Goal: Transaction & Acquisition: Purchase product/service

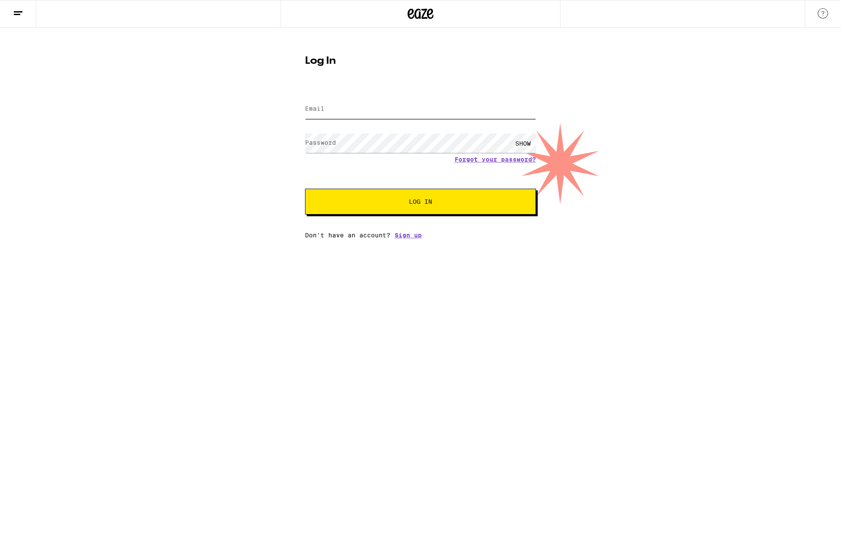
type input "mikekmorgan@gmail.com"
click at [420, 202] on button "Log In" at bounding box center [420, 202] width 231 height 26
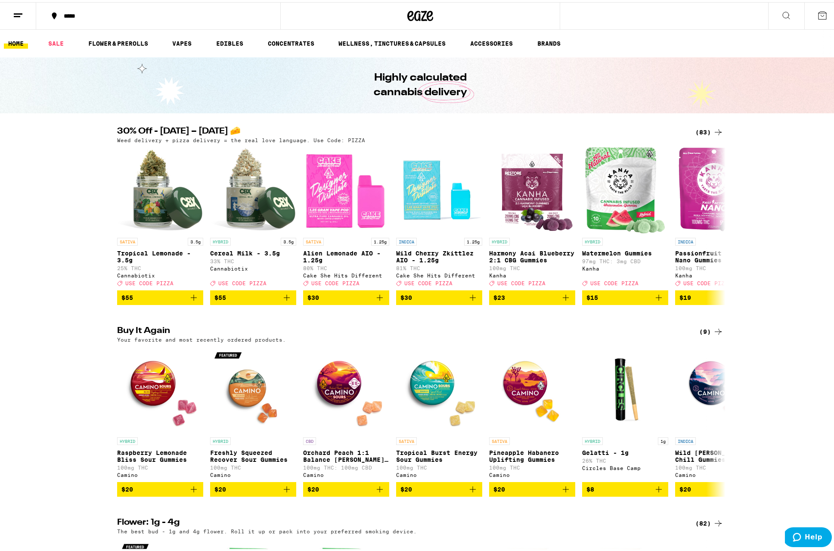
click at [56, 216] on div "30% Off - Sept 5 – National Cheese Pizza Day 🧀 (83) Weed delivery + pizza deliv…" at bounding box center [420, 214] width 841 height 178
click at [717, 130] on icon at bounding box center [718, 130] width 10 height 10
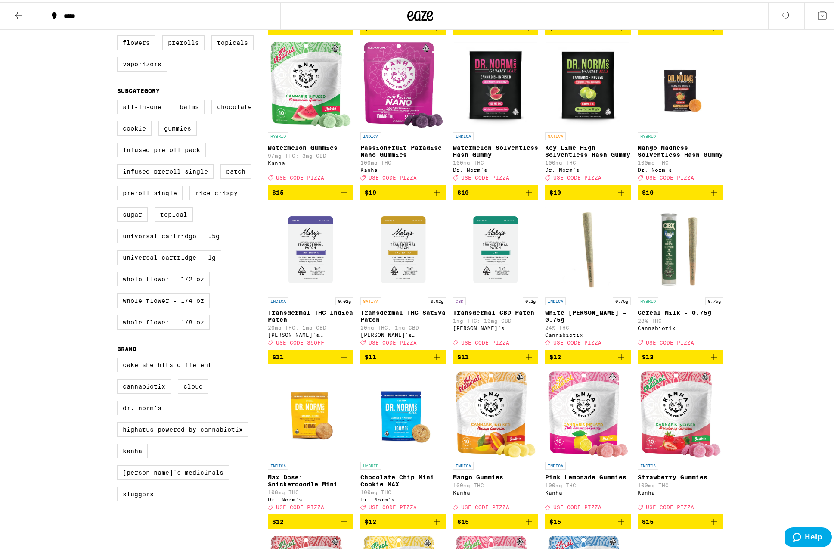
scroll to position [249, 0]
click at [712, 360] on icon "Add to bag" at bounding box center [714, 355] width 10 height 10
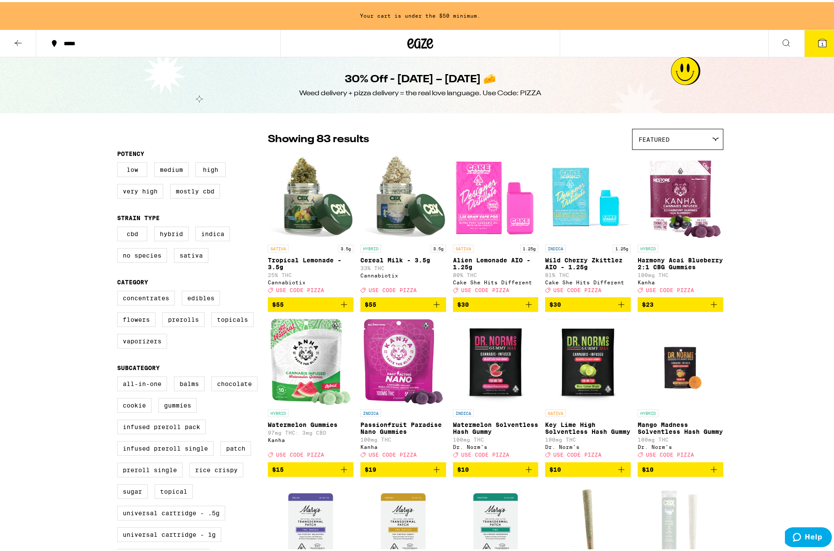
scroll to position [0, 0]
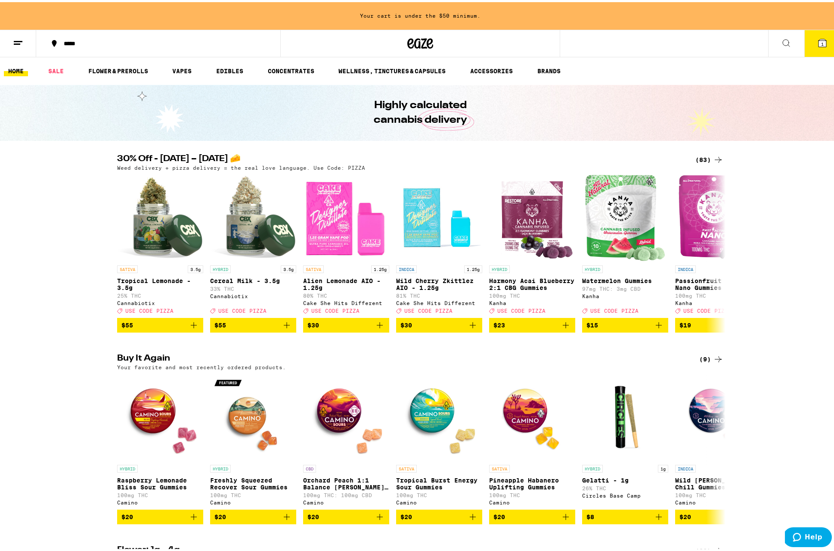
scroll to position [235, 0]
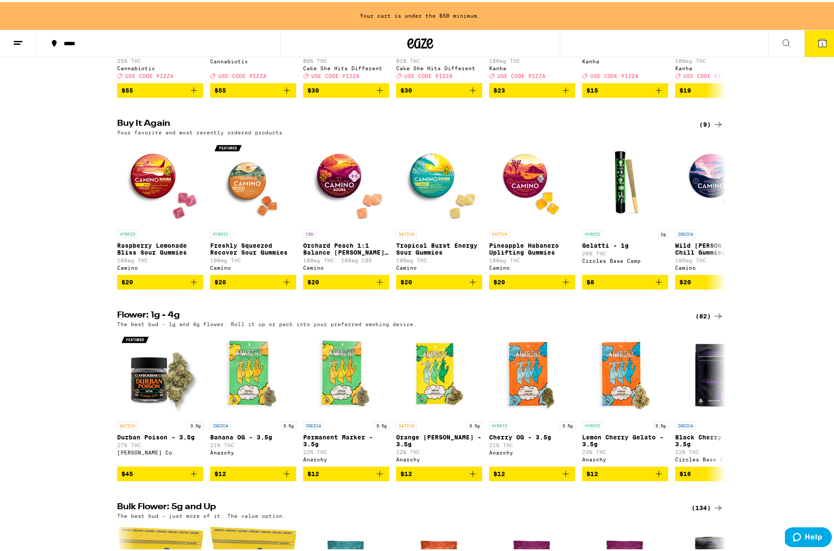
click at [563, 283] on icon "Add to bag" at bounding box center [566, 280] width 6 height 6
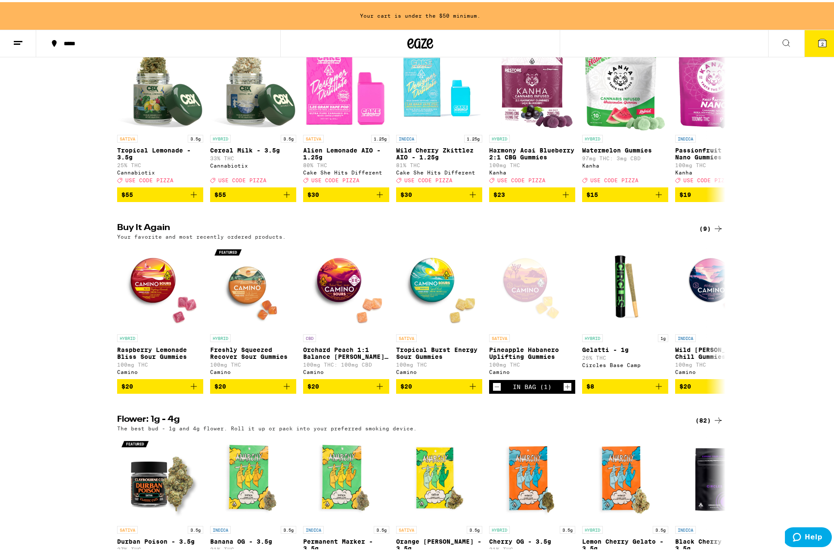
scroll to position [168, 0]
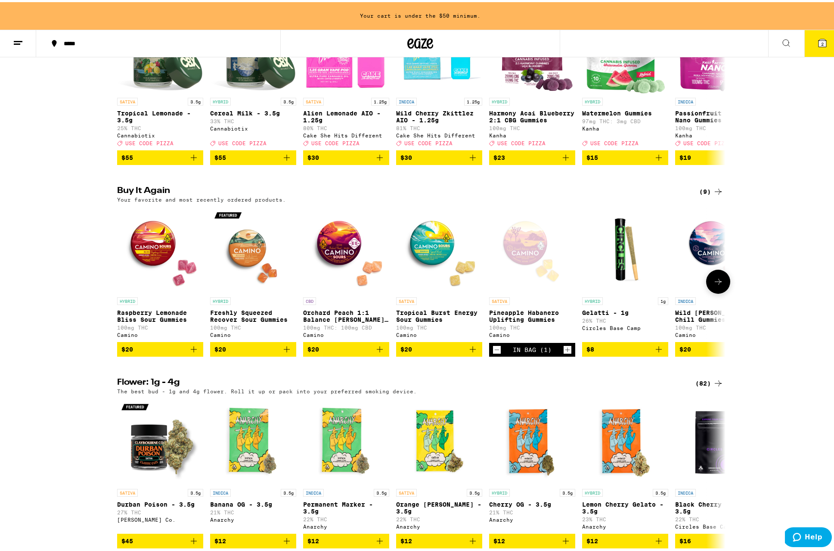
click at [471, 352] on icon "Add to bag" at bounding box center [473, 347] width 10 height 10
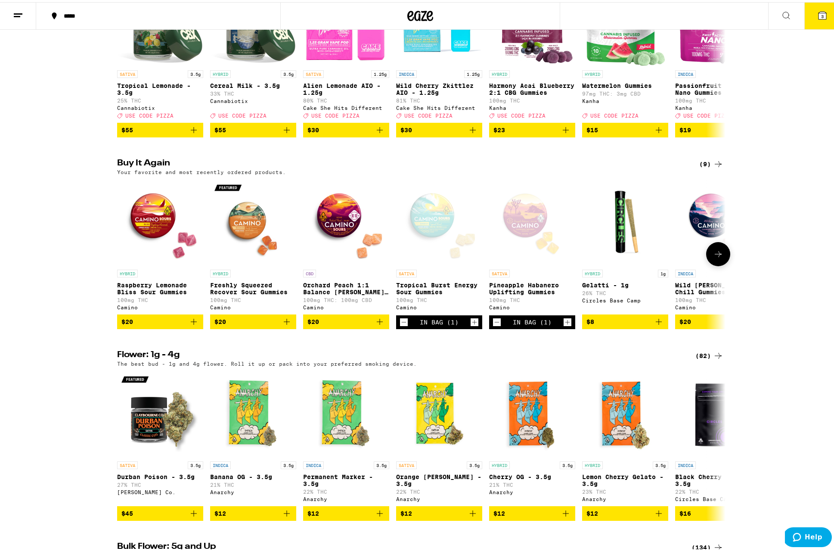
click at [377, 323] on icon "Add to bag" at bounding box center [380, 319] width 6 height 6
click at [379, 325] on icon "Increment" at bounding box center [382, 320] width 8 height 10
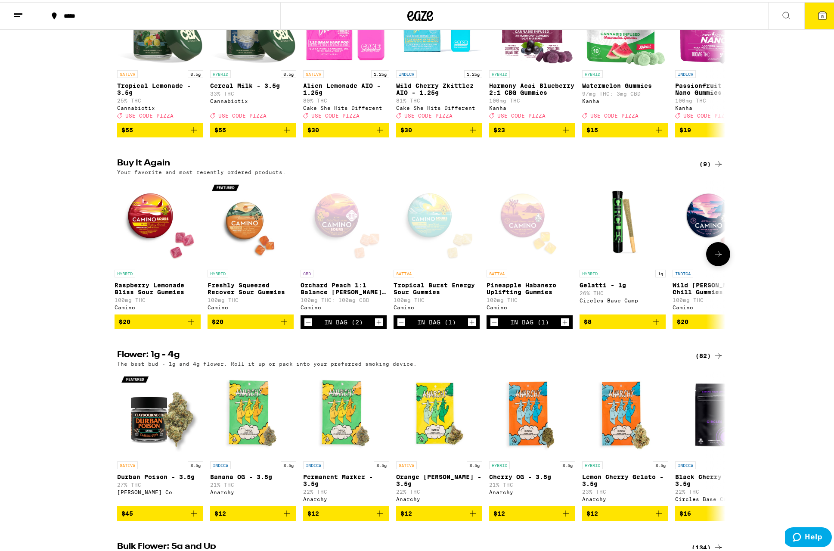
scroll to position [169, 0]
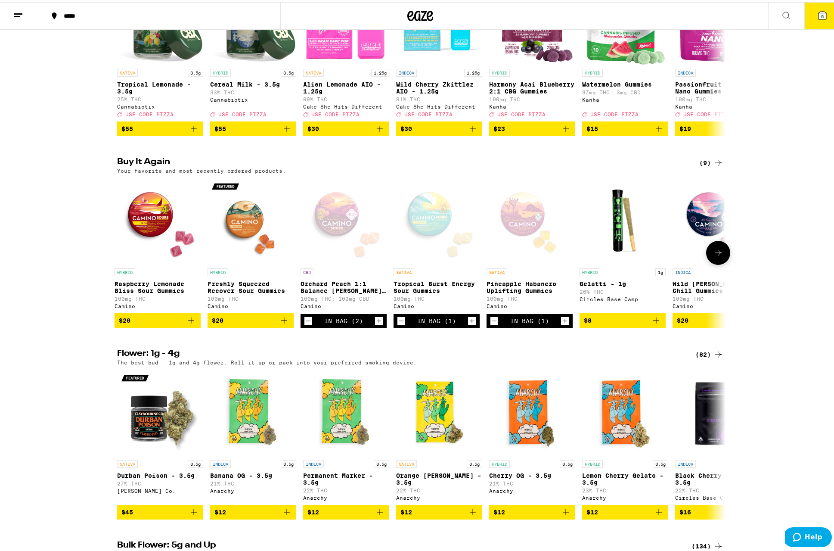
click at [561, 324] on icon "Increment" at bounding box center [565, 318] width 8 height 10
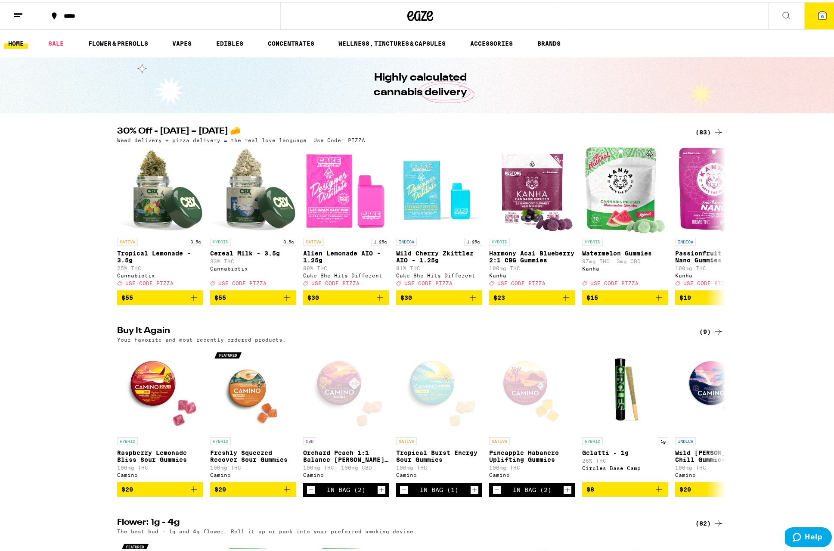
scroll to position [0, 0]
click at [809, 20] on button "6" at bounding box center [822, 13] width 36 height 27
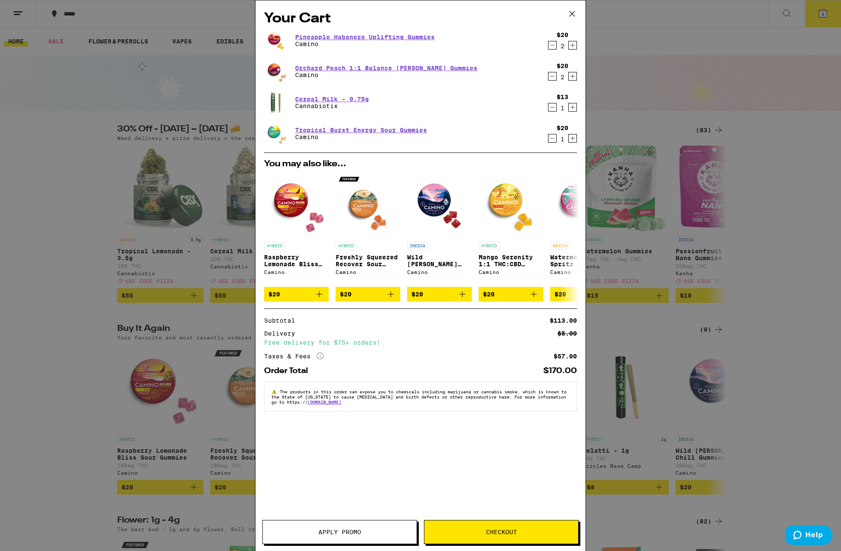
click at [359, 534] on span "Apply Promo" at bounding box center [339, 532] width 43 height 6
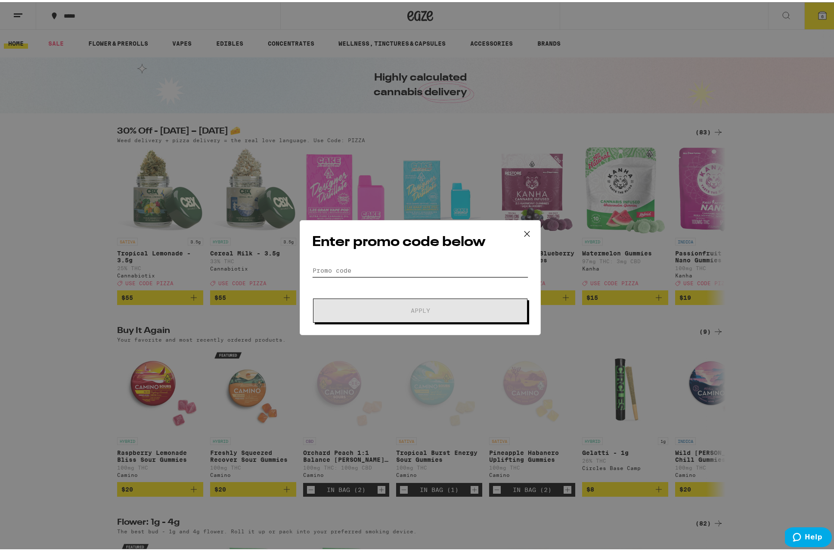
click at [369, 263] on input "Promo Code" at bounding box center [420, 268] width 216 height 13
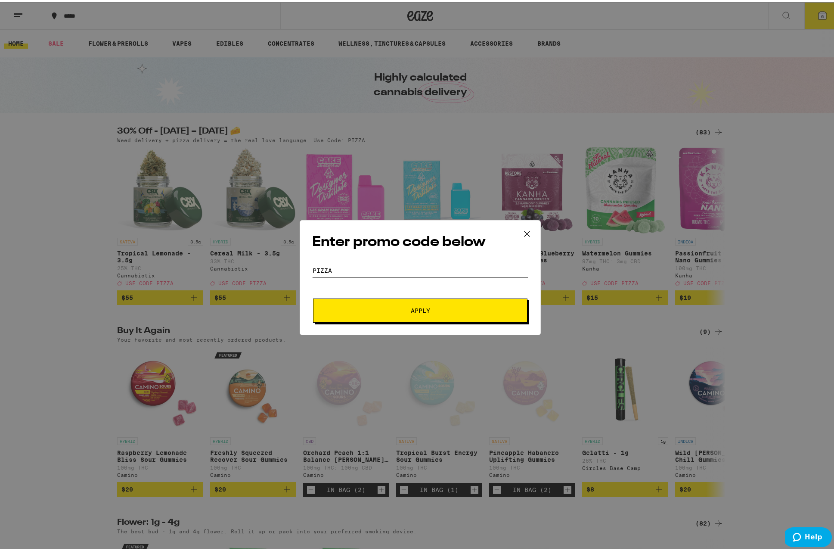
type input "PIZZA"
click at [426, 326] on div "Enter promo code below Promo Code PIZZA Apply" at bounding box center [420, 275] width 241 height 115
click at [430, 305] on button "Apply" at bounding box center [420, 308] width 214 height 24
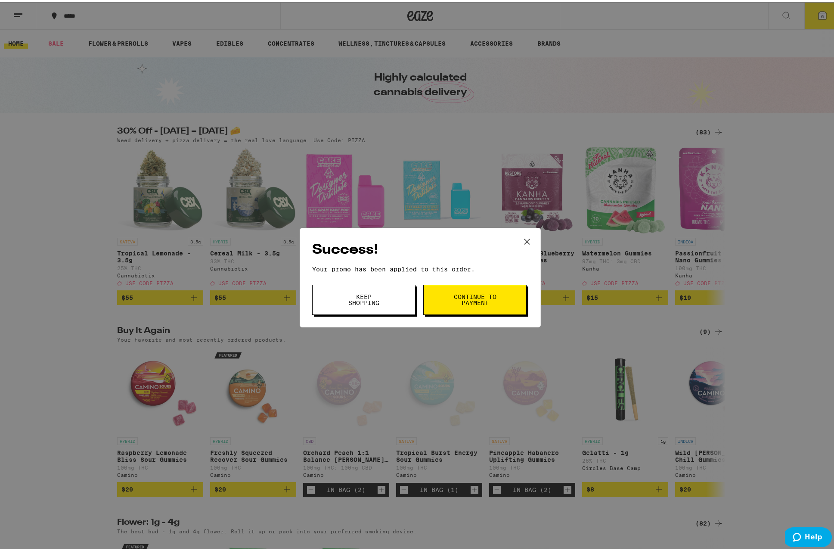
click at [437, 303] on button "Continue to payment" at bounding box center [474, 297] width 103 height 30
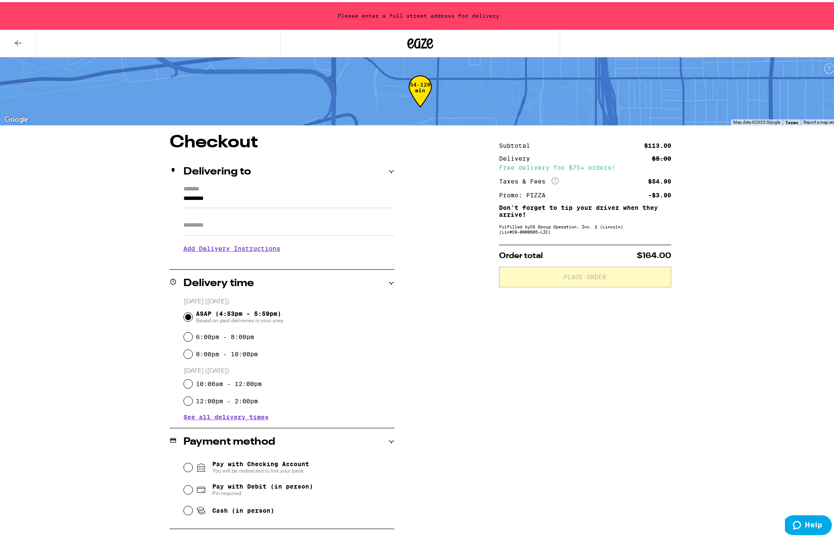
click at [457, 367] on div "Checkout Delivering to ******* ********* Apt/Suite Add Delivery Instructions We…" at bounding box center [420, 405] width 620 height 547
click at [217, 195] on input "*********" at bounding box center [288, 198] width 211 height 15
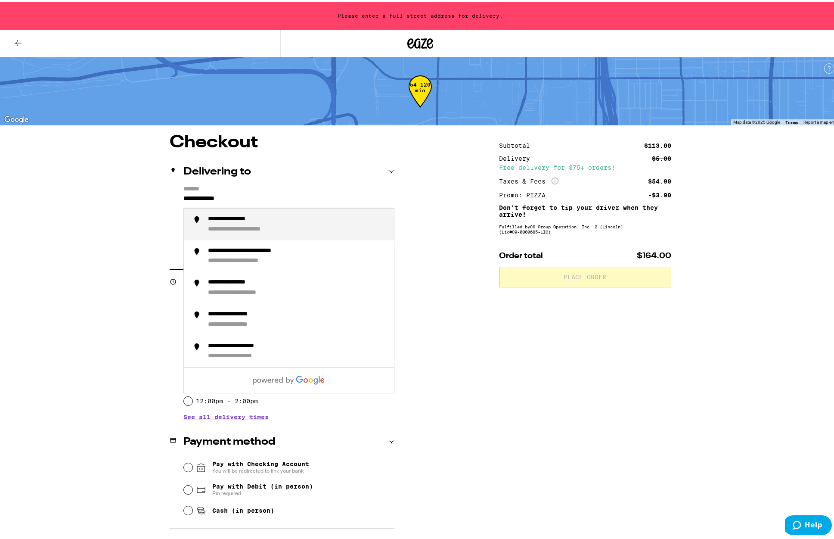
drag, startPoint x: 235, startPoint y: 208, endPoint x: 267, endPoint y: 224, distance: 36.0
click at [267, 224] on div "**********" at bounding box center [297, 222] width 179 height 18
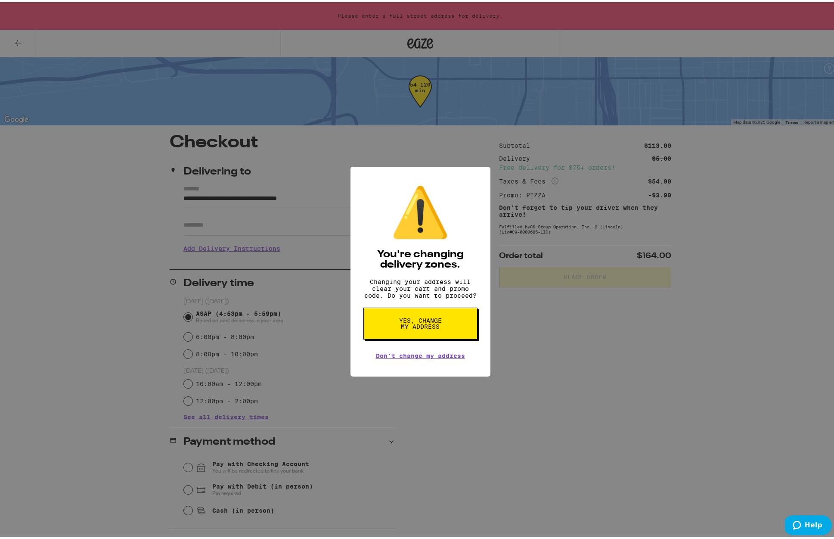
click at [419, 327] on span "Yes, change my address" at bounding box center [420, 321] width 44 height 12
type input "**********"
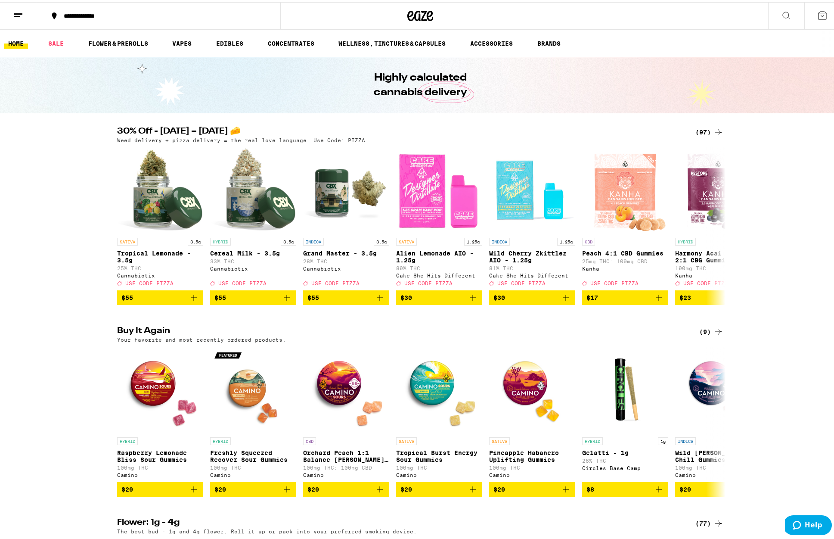
click at [759, 193] on div "30% Off - Sept 5 – National Cheese Pizza Day 🧀 (97) Weed delivery + pizza deliv…" at bounding box center [420, 214] width 841 height 178
click at [817, 14] on icon at bounding box center [822, 13] width 10 height 10
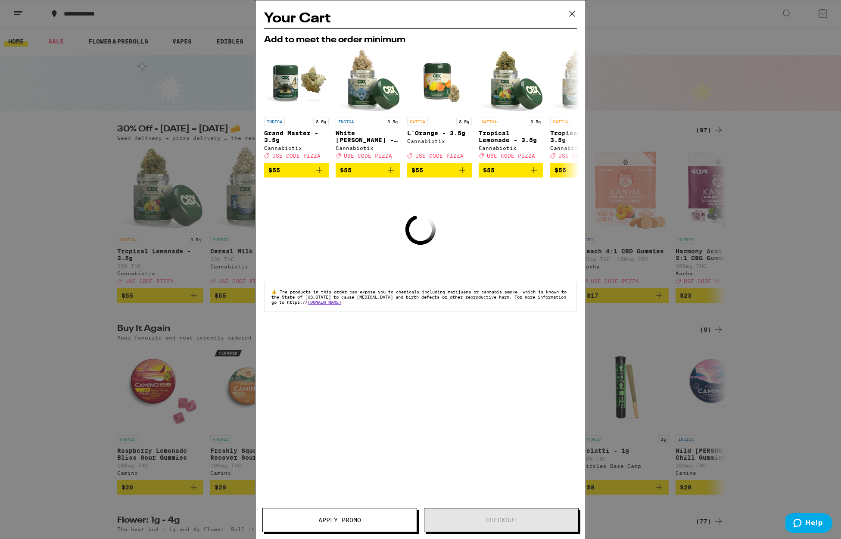
click at [571, 14] on icon at bounding box center [571, 13] width 13 height 13
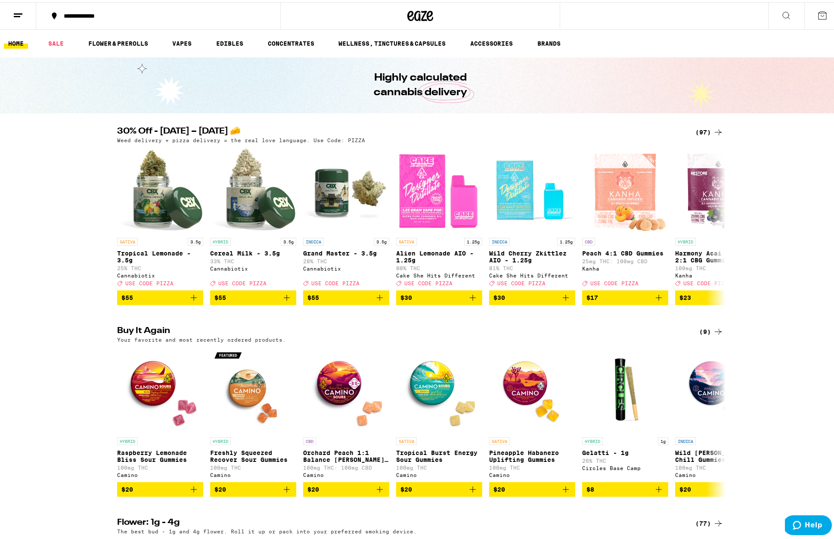
drag, startPoint x: 760, startPoint y: 216, endPoint x: 707, endPoint y: 181, distance: 62.9
click at [760, 216] on div "30% Off - Sept 5 – National Cheese Pizza Day 🧀 (97) Weed delivery + pizza deliv…" at bounding box center [420, 214] width 841 height 178
click at [717, 127] on icon at bounding box center [718, 130] width 10 height 10
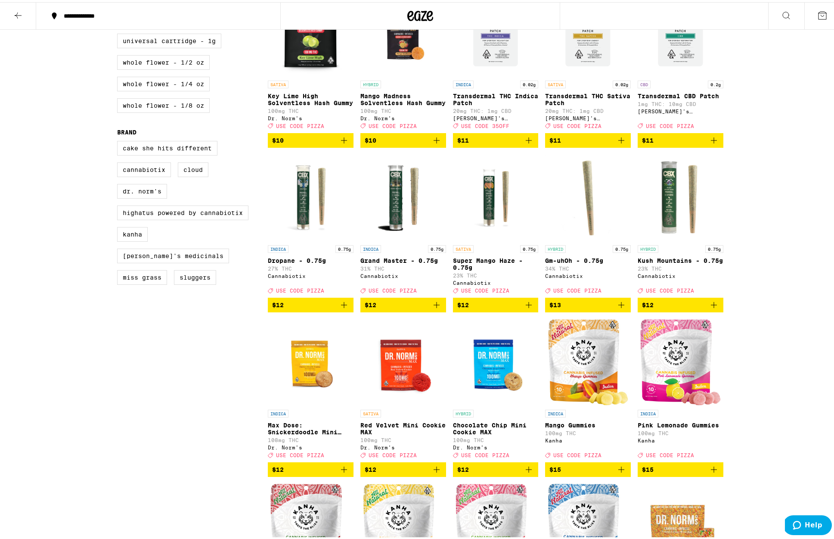
scroll to position [465, 0]
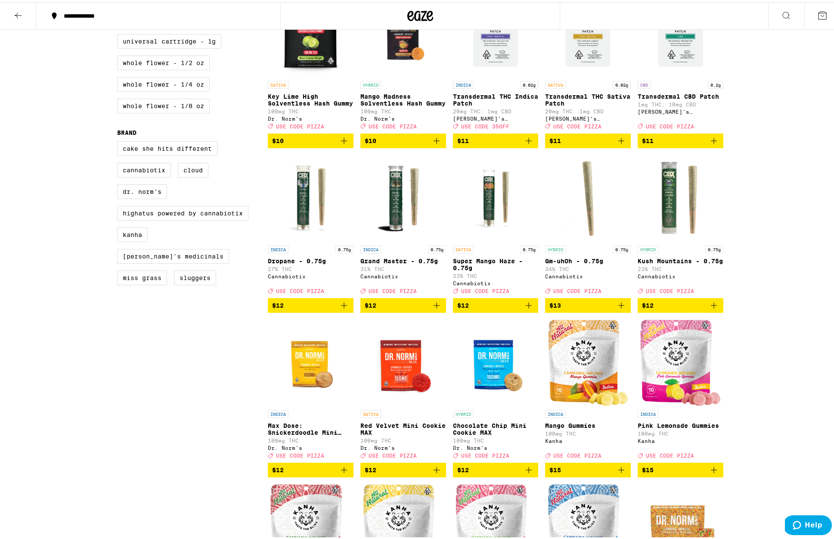
click at [526, 308] on icon "Add to bag" at bounding box center [529, 303] width 10 height 10
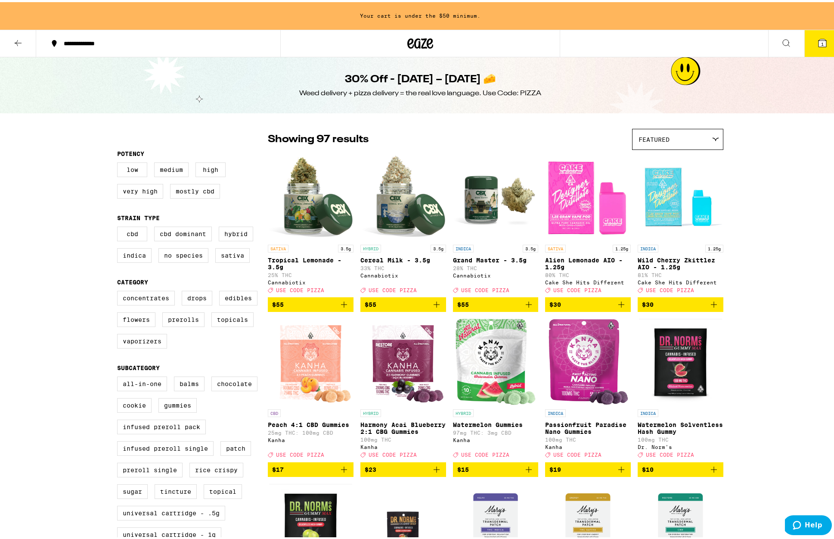
scroll to position [0, 0]
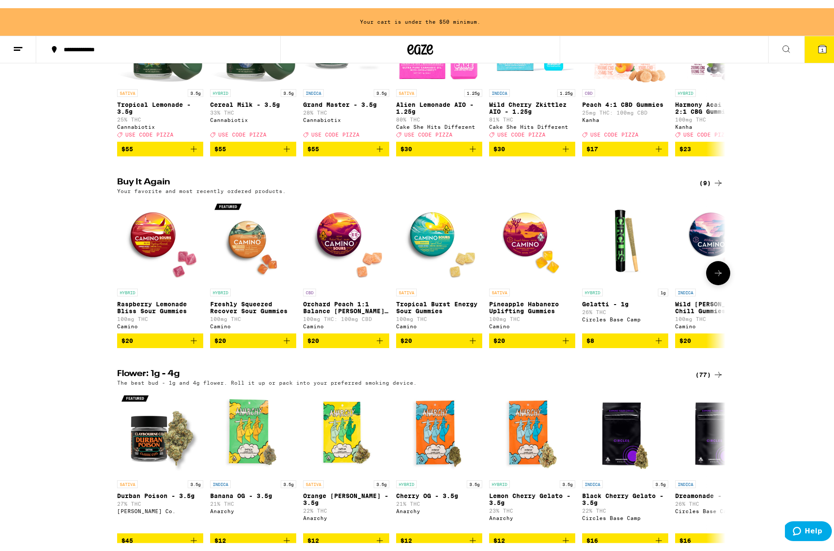
scroll to position [182, 0]
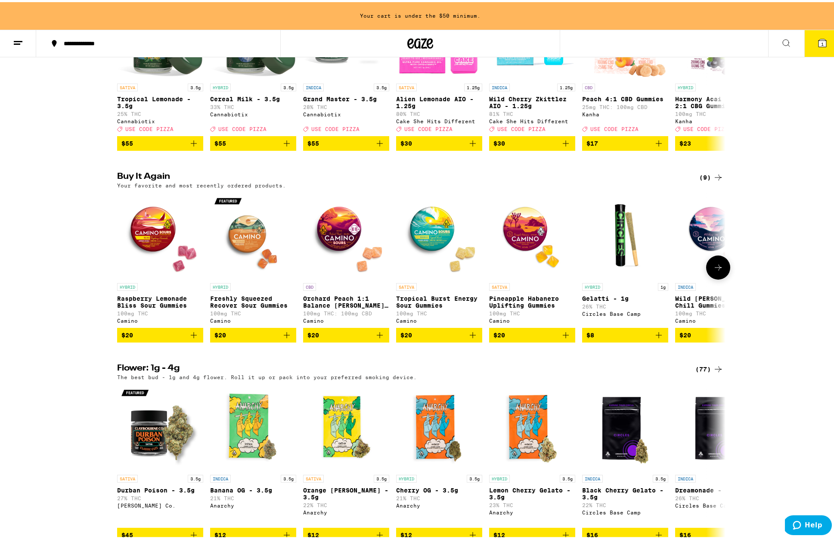
click at [378, 338] on icon "Add to bag" at bounding box center [380, 333] width 10 height 10
click at [378, 338] on icon "Increment" at bounding box center [382, 333] width 8 height 10
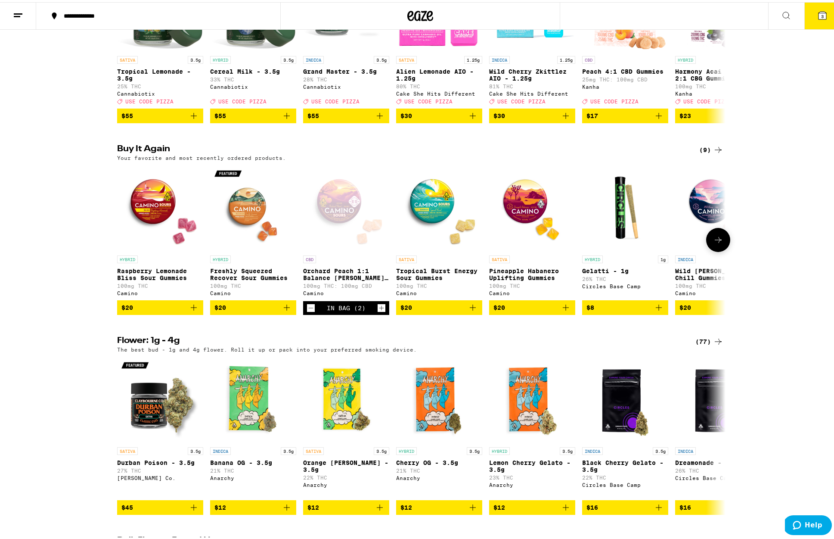
click at [565, 310] on icon "Add to bag" at bounding box center [566, 305] width 10 height 10
click at [565, 311] on icon "Increment" at bounding box center [568, 306] width 8 height 10
click at [821, 16] on span "5" at bounding box center [822, 14] width 3 height 5
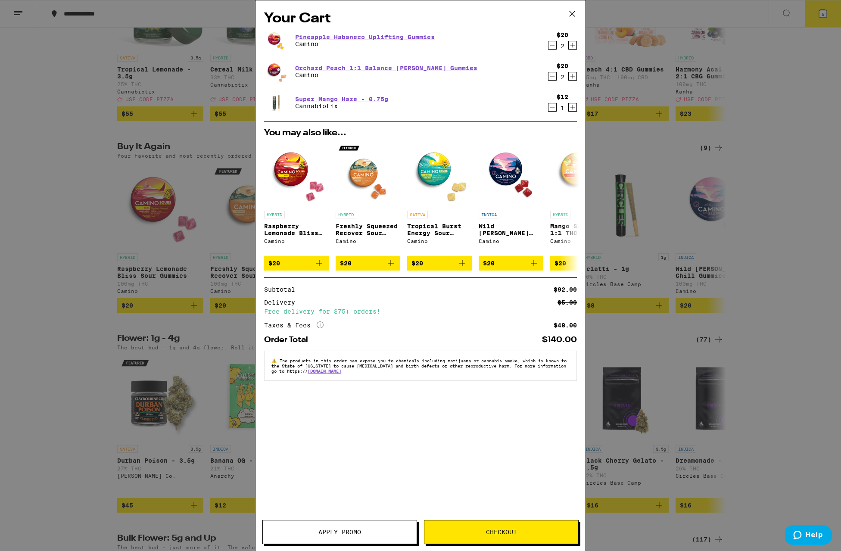
click at [365, 530] on span "Apply Promo" at bounding box center [340, 532] width 154 height 6
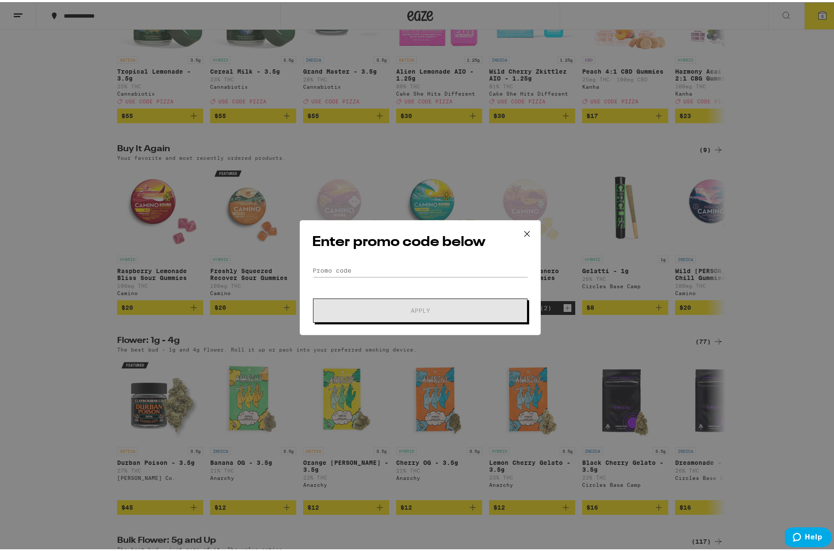
click at [394, 276] on form "Promo Code Apply" at bounding box center [420, 291] width 216 height 59
click at [397, 272] on input "Promo Code" at bounding box center [420, 268] width 216 height 13
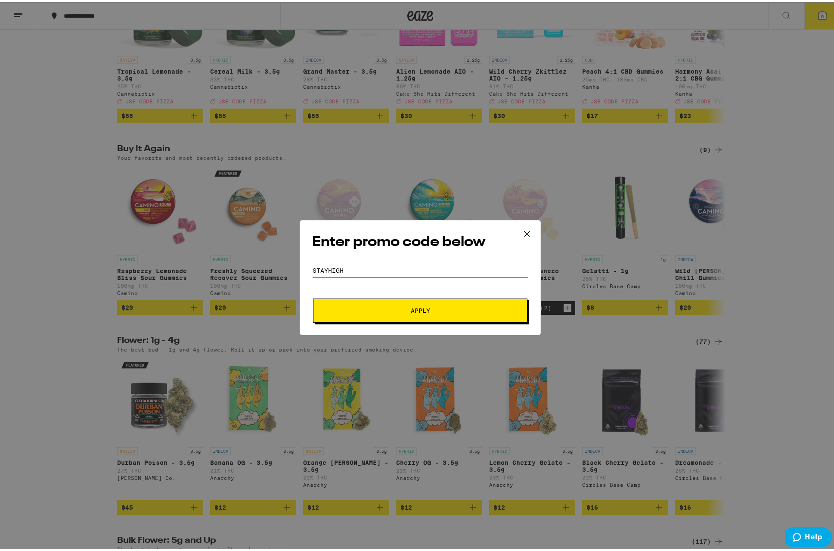
click at [417, 308] on button "Apply" at bounding box center [420, 308] width 214 height 24
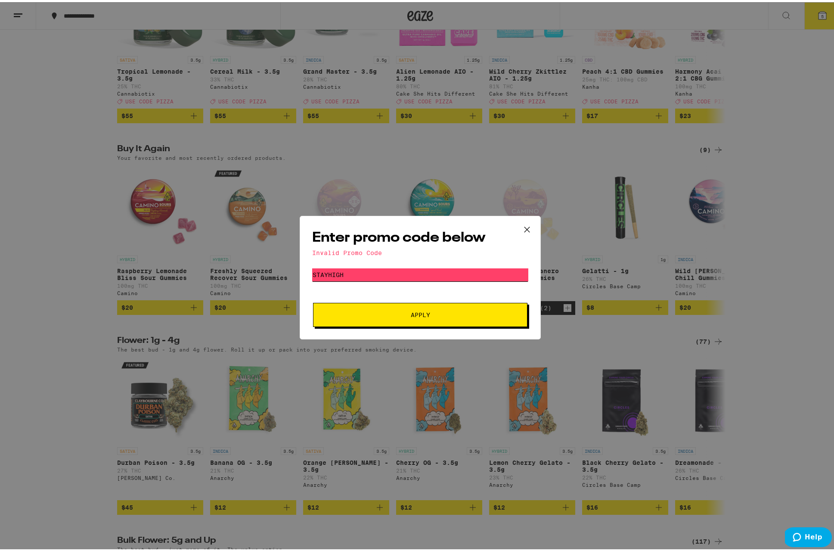
click at [372, 274] on input "STAYHIGH" at bounding box center [420, 272] width 216 height 13
type input "PIZZA"
click at [417, 313] on button "Apply" at bounding box center [420, 313] width 214 height 24
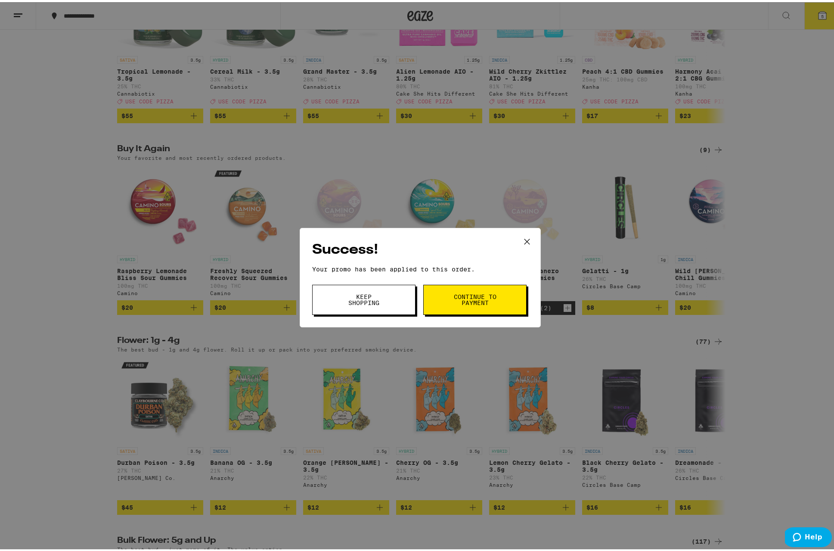
click at [482, 300] on span "Continue to payment" at bounding box center [475, 298] width 44 height 12
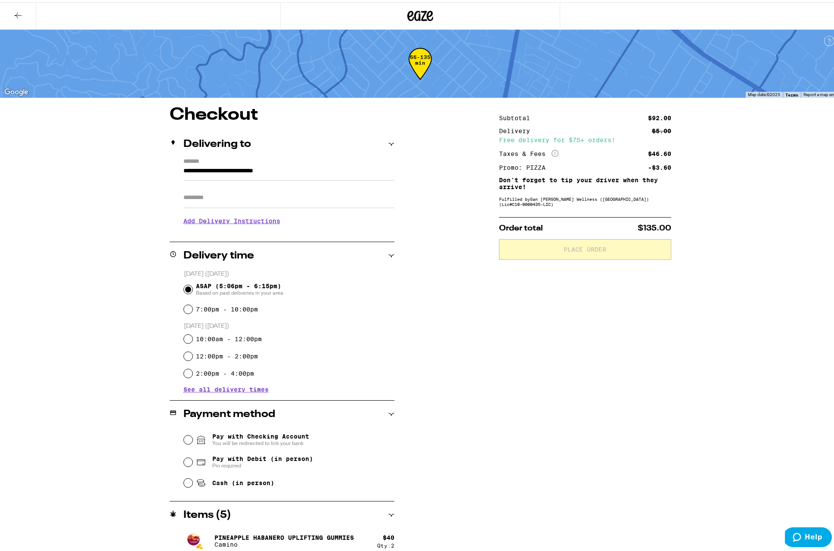
click at [455, 282] on div "**********" at bounding box center [420, 362] width 620 height 516
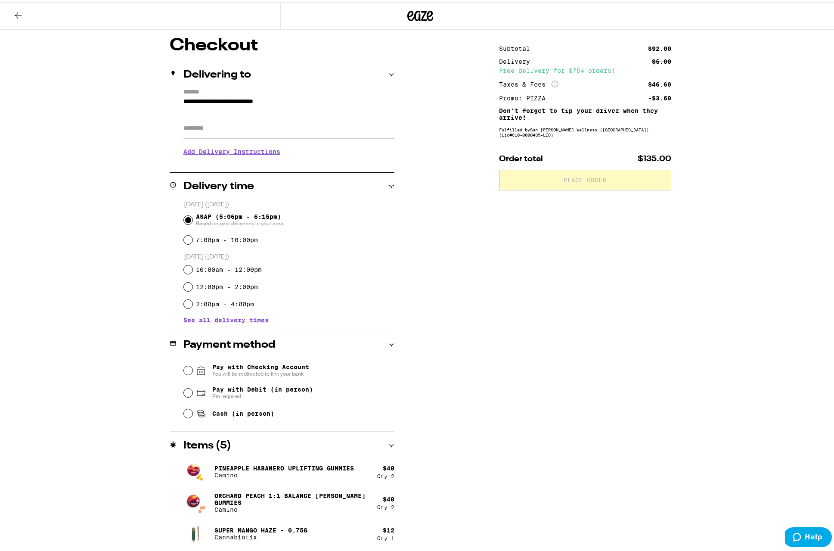
scroll to position [69, 0]
click at [179, 395] on div "Pay with Checking Account You will be redirected to link your bank Pay with Deb…" at bounding box center [282, 389] width 225 height 64
click at [184, 391] on input "Pay with Debit (in person) Pin required" at bounding box center [188, 390] width 9 height 9
radio input "true"
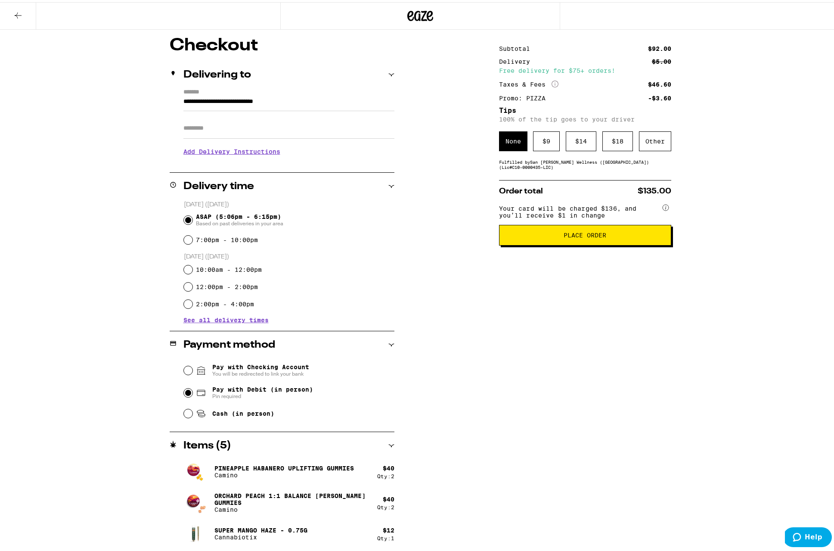
click at [585, 447] on div "Subtotal $92.00 Delivery $5.00 Free delivery for $75+ orders! Taxes & Fees More…" at bounding box center [585, 293] width 172 height 516
